Goal: Find specific page/section: Find specific page/section

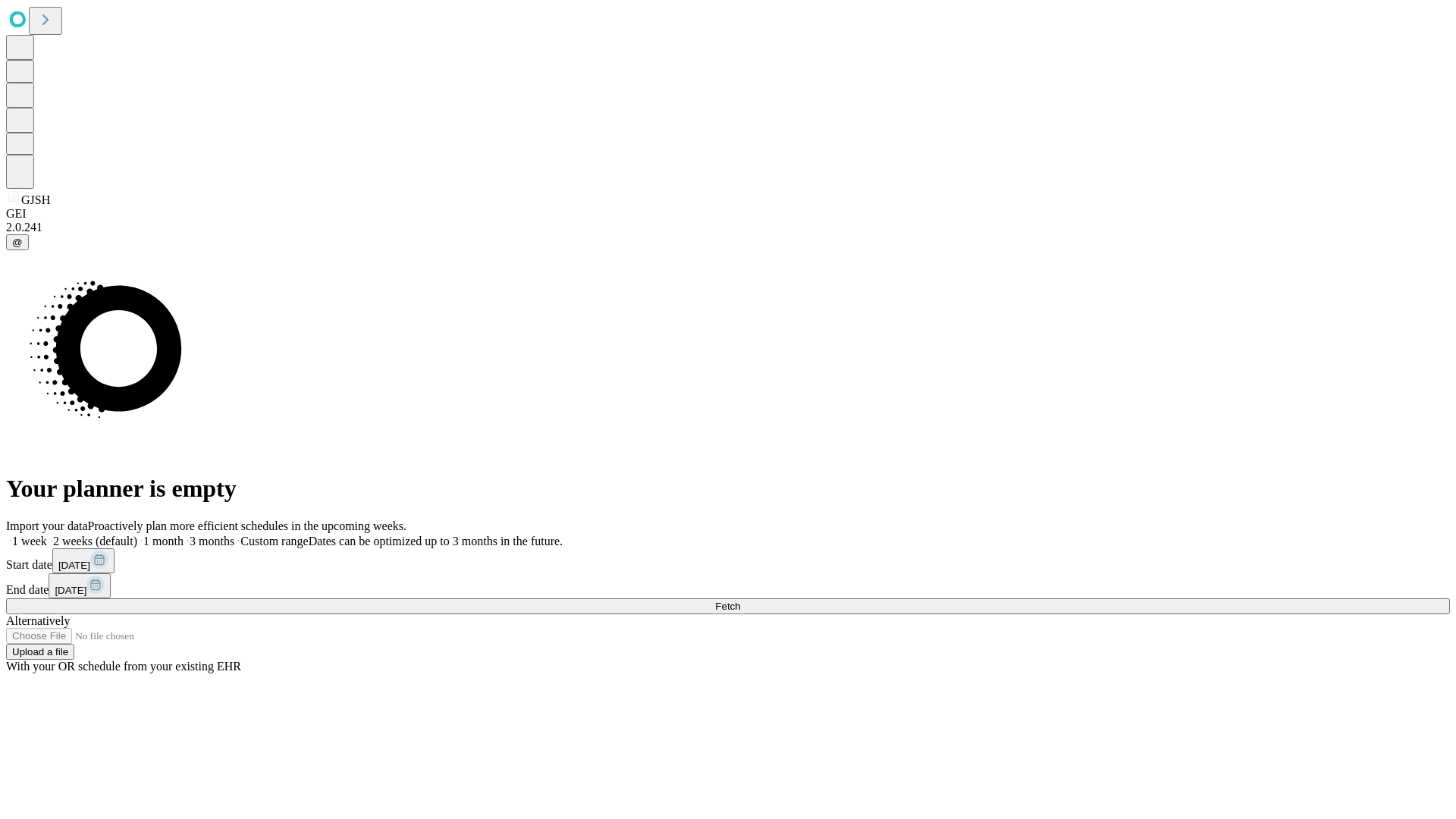
click at [740, 601] on span "Fetch" at bounding box center [728, 606] width 25 height 11
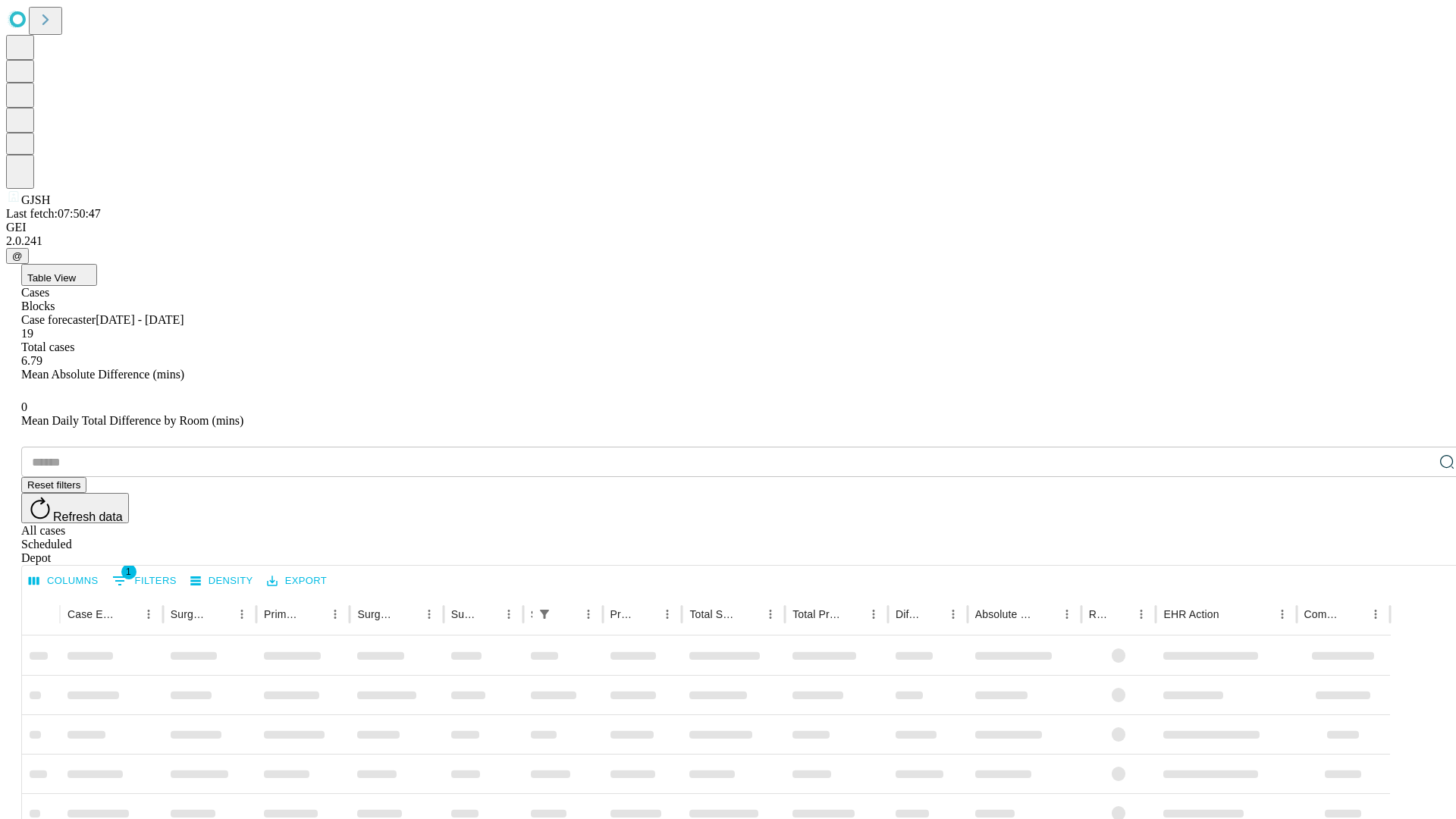
click at [1416, 551] on div "Depot" at bounding box center [743, 557] width 1444 height 13
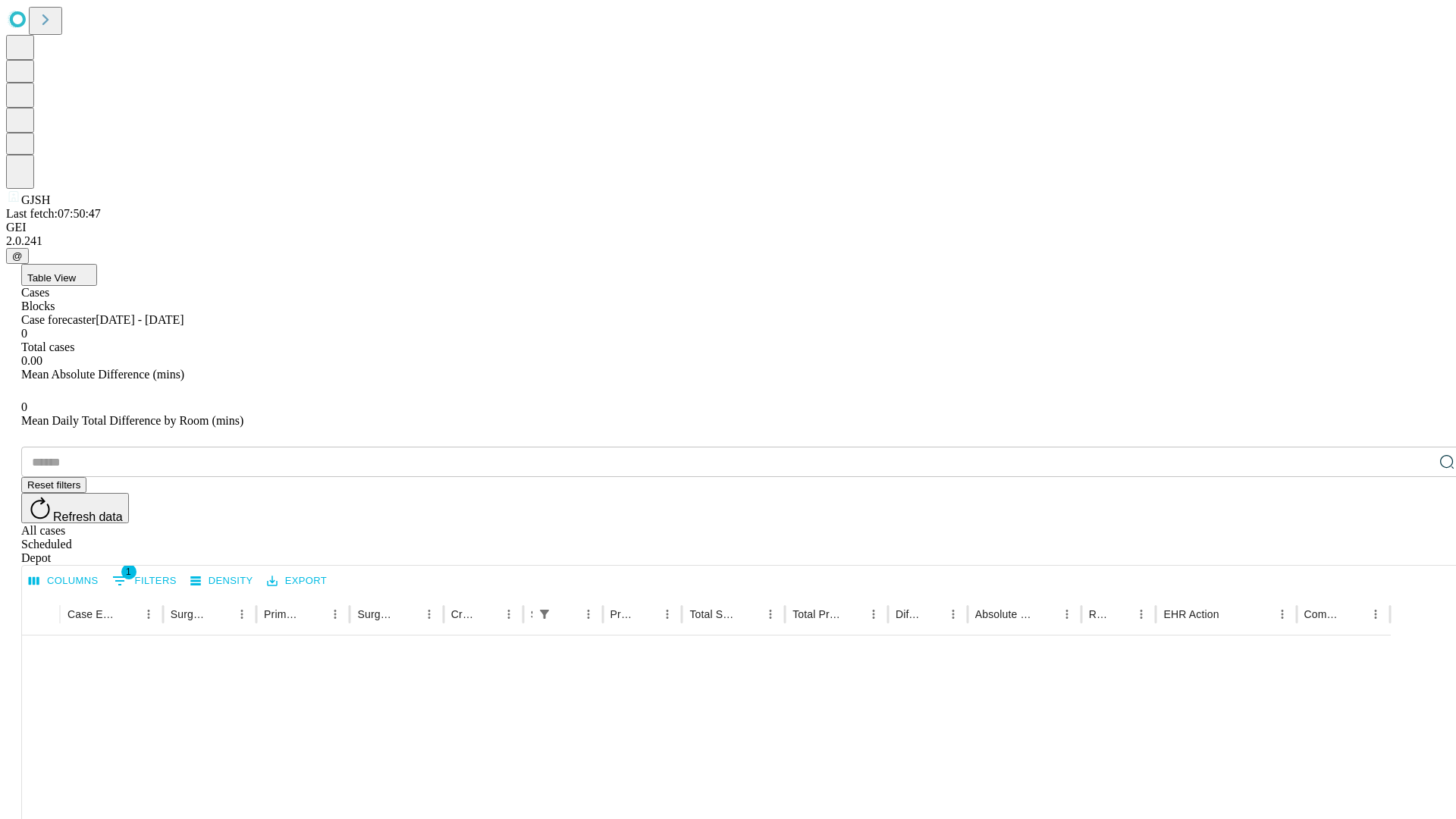
click at [1293, 524] on div "All cases" at bounding box center [743, 530] width 1444 height 13
